Goal: Task Accomplishment & Management: Complete application form

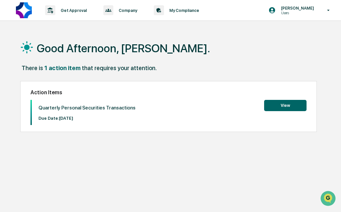
click at [278, 107] on button "View" at bounding box center [285, 105] width 42 height 11
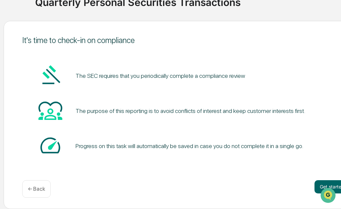
scroll to position [58, 48]
click at [320, 184] on button "Get started" at bounding box center [331, 186] width 35 height 13
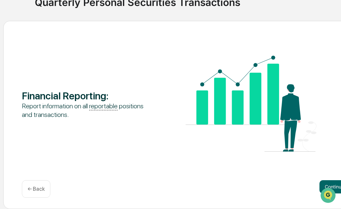
scroll to position [58, 75]
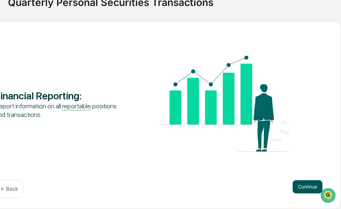
click at [300, 187] on button "Continue" at bounding box center [308, 186] width 30 height 13
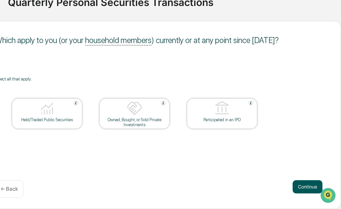
click at [306, 185] on button "Continue" at bounding box center [308, 186] width 30 height 13
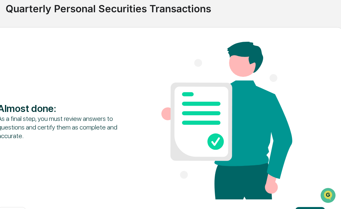
scroll to position [79, 77]
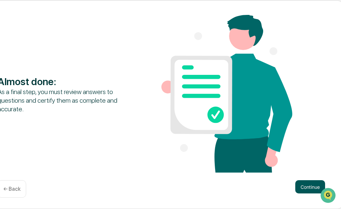
click at [301, 186] on button "Continue" at bounding box center [310, 186] width 30 height 13
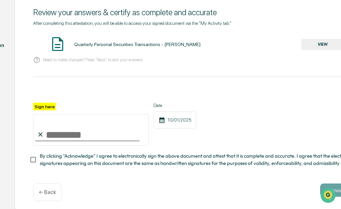
scroll to position [86, 43]
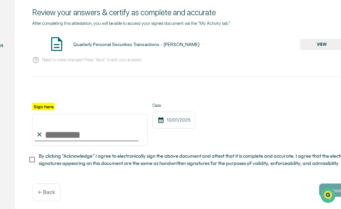
click at [112, 60] on p "Need to make changes? Press "Back" to edit your answers" at bounding box center [91, 59] width 99 height 5
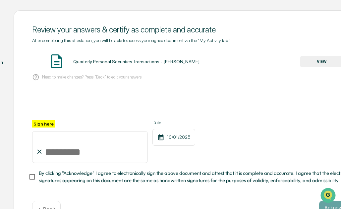
scroll to position [68, 43]
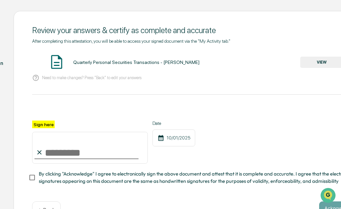
click at [315, 60] on button "VIEW" at bounding box center [321, 62] width 43 height 11
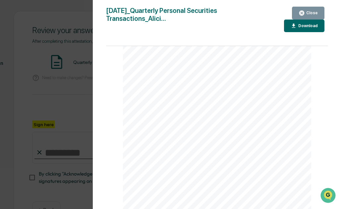
scroll to position [306, 0]
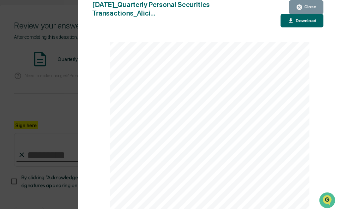
click at [305, 12] on icon "button" at bounding box center [302, 13] width 6 height 6
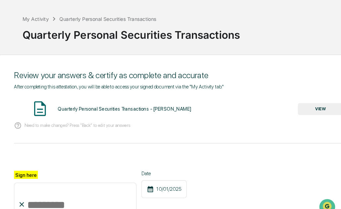
scroll to position [92, 43]
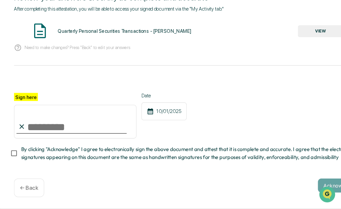
click at [44, 191] on p "← Back" at bounding box center [46, 189] width 17 height 6
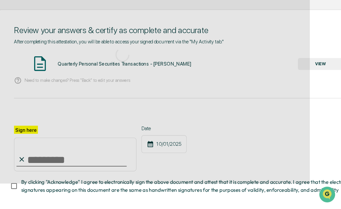
scroll to position [79, 43]
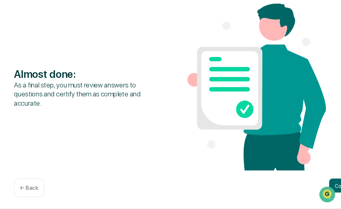
click at [44, 191] on p "← Back" at bounding box center [46, 189] width 17 height 6
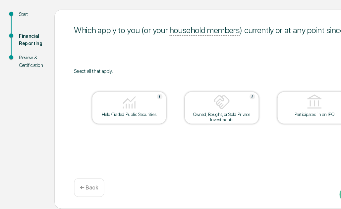
scroll to position [58, 7]
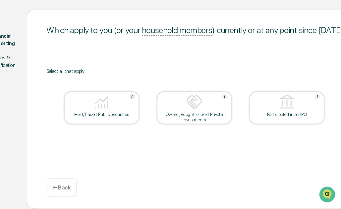
click at [202, 113] on img at bounding box center [203, 108] width 16 height 16
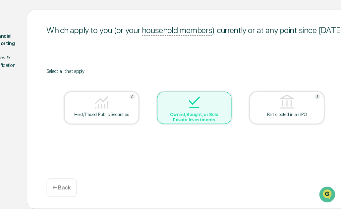
click at [202, 113] on img at bounding box center [203, 108] width 16 height 16
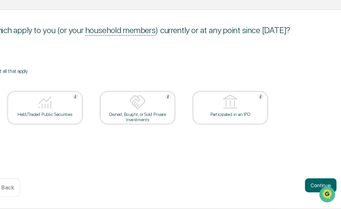
scroll to position [58, 75]
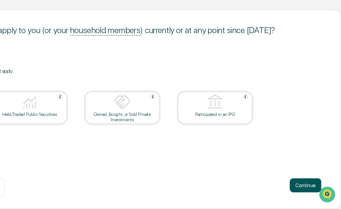
click at [302, 188] on button "Continue" at bounding box center [308, 186] width 30 height 13
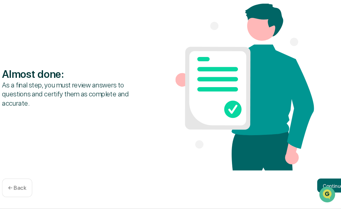
scroll to position [79, 55]
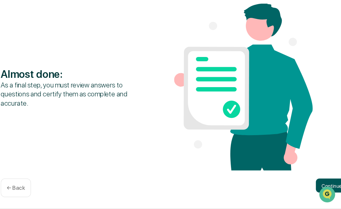
click at [321, 184] on button "Continue" at bounding box center [332, 186] width 30 height 13
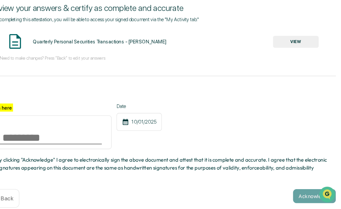
scroll to position [79, 69]
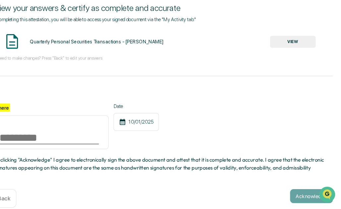
click at [293, 51] on button "VIEW" at bounding box center [295, 51] width 43 height 11
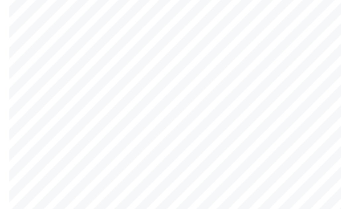
scroll to position [79, 69]
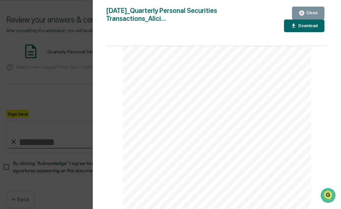
click at [307, 12] on div "Close" at bounding box center [311, 13] width 13 height 5
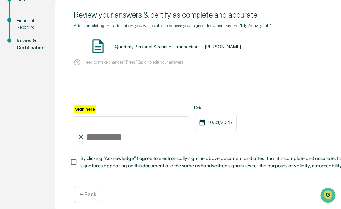
scroll to position [84, 0]
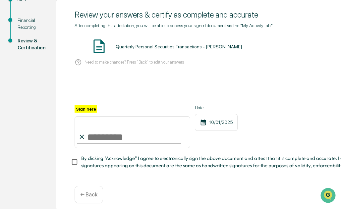
click at [103, 139] on input "Sign here" at bounding box center [133, 132] width 116 height 32
type input "**********"
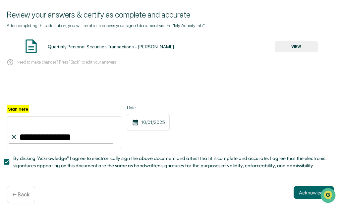
scroll to position [84, 69]
click at [299, 196] on button "Acknowledge" at bounding box center [313, 192] width 40 height 13
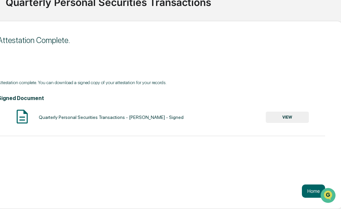
scroll to position [58, 77]
click at [308, 188] on button "Home" at bounding box center [313, 191] width 23 height 13
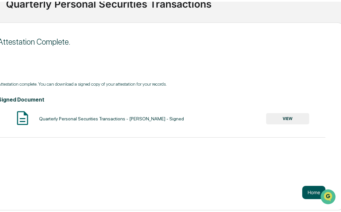
scroll to position [31, 0]
